Goal: Transaction & Acquisition: Obtain resource

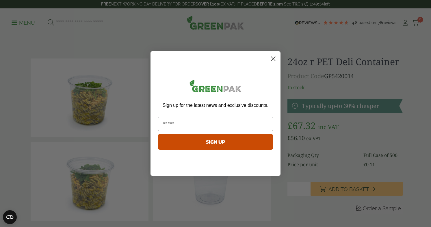
click at [274, 59] on circle "Close dialog" at bounding box center [273, 59] width 10 height 10
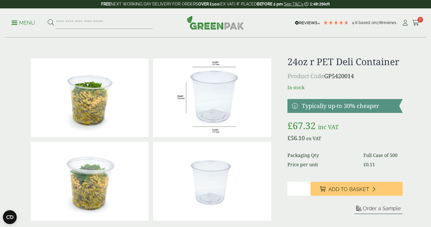
click at [24, 24] on p "Menu" at bounding box center [23, 22] width 23 height 7
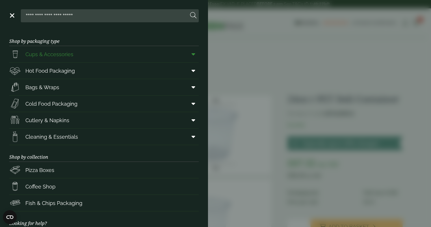
click at [70, 53] on span "Cups & Accessories" at bounding box center [49, 54] width 48 height 8
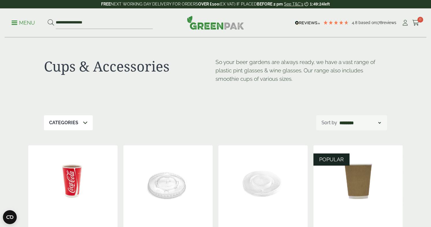
click at [18, 18] on ul "**********" at bounding box center [82, 23] width 141 height 12
click at [25, 23] on p "Menu" at bounding box center [23, 22] width 23 height 7
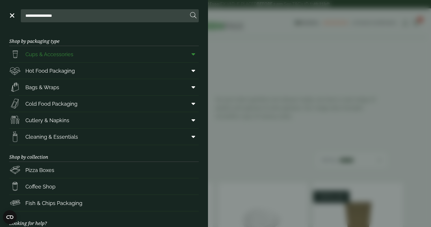
click at [194, 55] on icon at bounding box center [194, 54] width 4 height 6
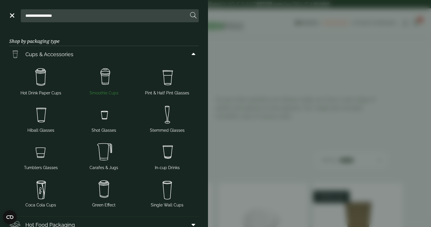
click at [104, 82] on img at bounding box center [104, 77] width 59 height 23
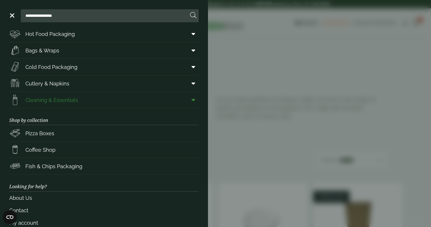
scroll to position [199, 0]
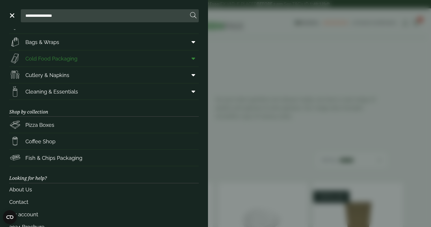
click at [193, 57] on icon at bounding box center [194, 58] width 4 height 6
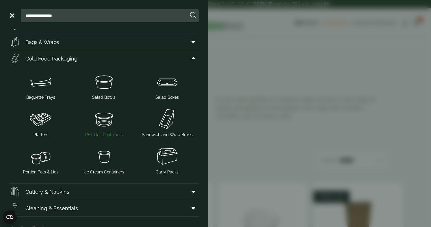
click at [104, 122] on img at bounding box center [104, 118] width 59 height 23
click at [24, 160] on img at bounding box center [41, 156] width 59 height 23
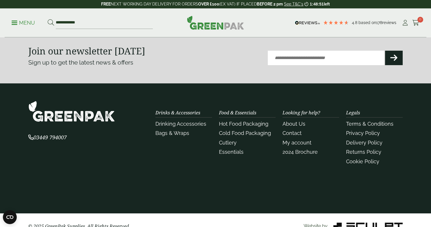
scroll to position [780, 0]
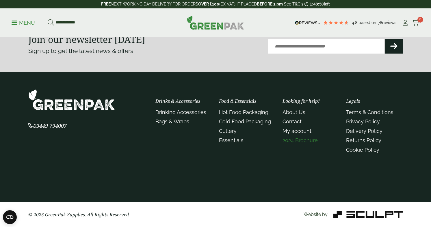
click at [303, 141] on link "2024 Brochure" at bounding box center [300, 140] width 35 height 6
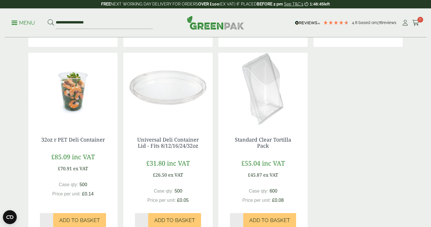
scroll to position [287, 0]
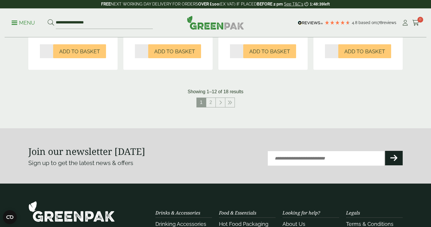
scroll to position [660, 0]
